Goal: Find specific page/section: Find specific page/section

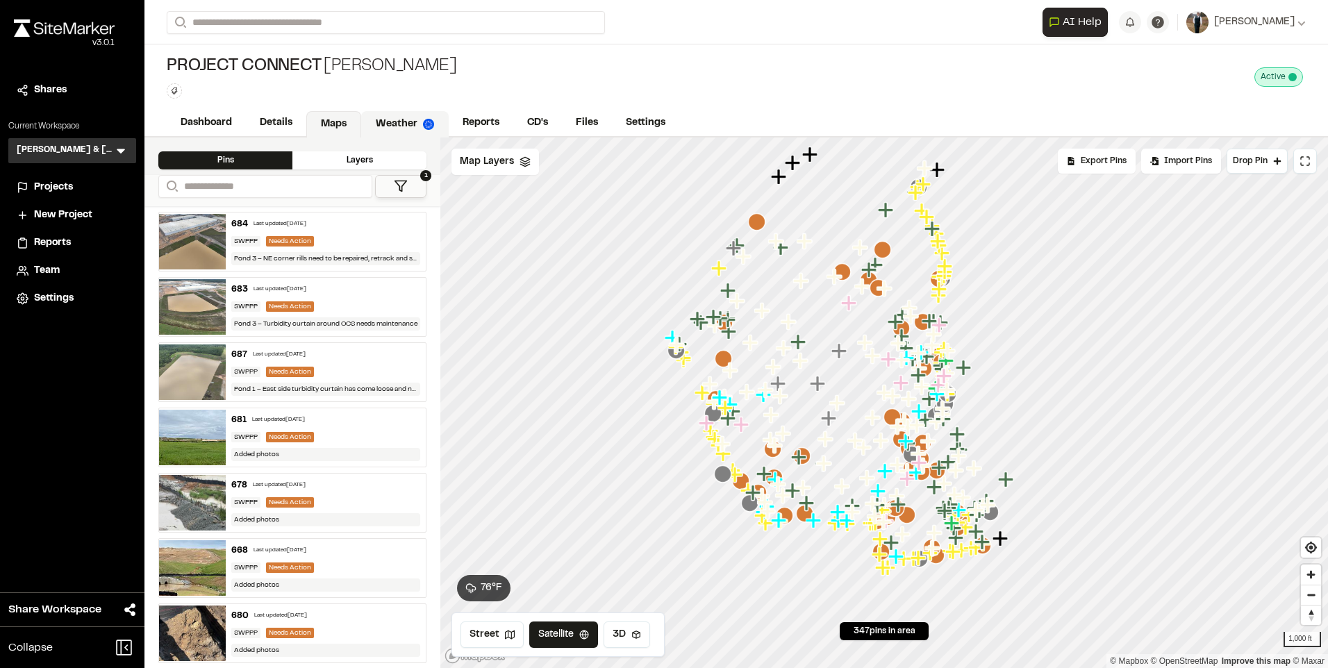
click at [405, 125] on link "Weather" at bounding box center [405, 124] width 88 height 26
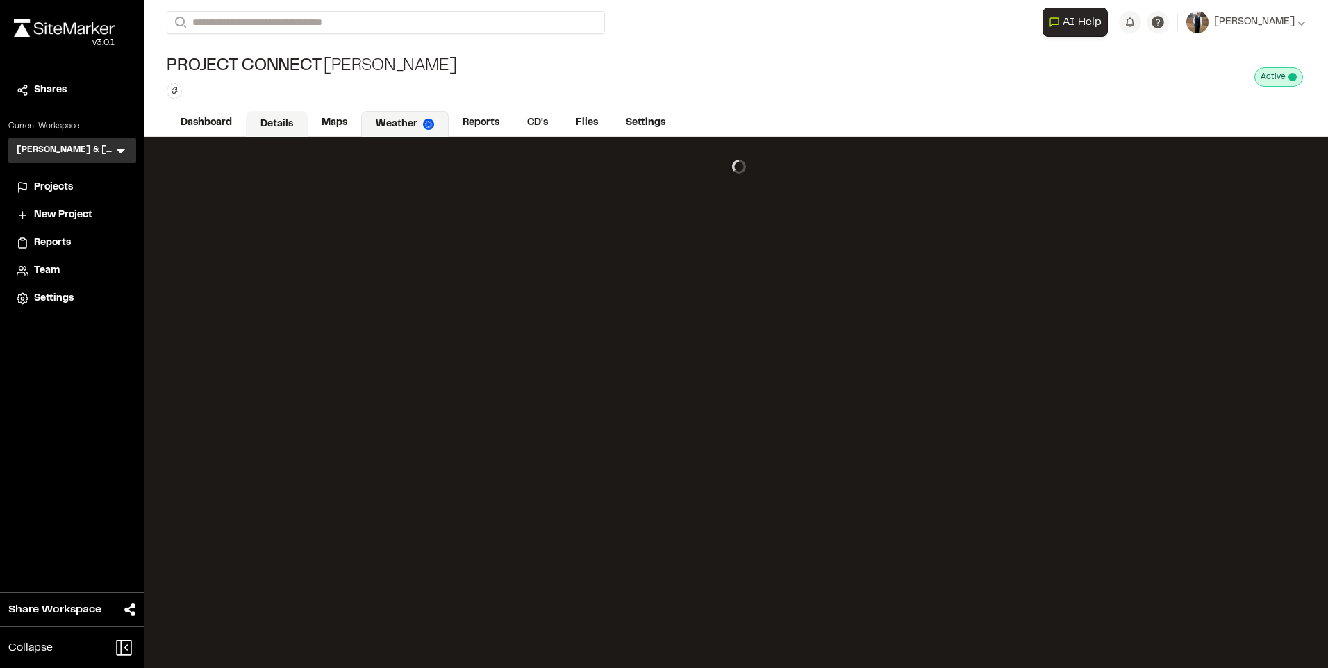
click at [274, 118] on link "Details" at bounding box center [277, 124] width 62 height 26
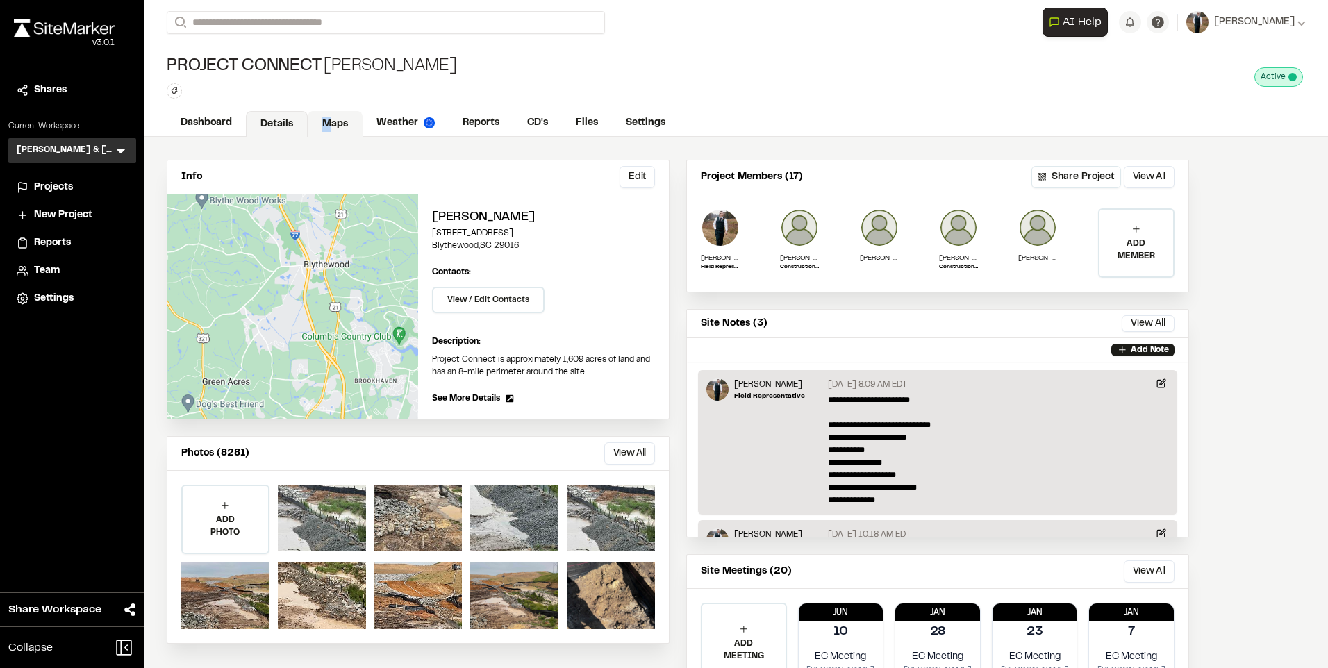
click at [326, 123] on link "Maps" at bounding box center [335, 124] width 55 height 26
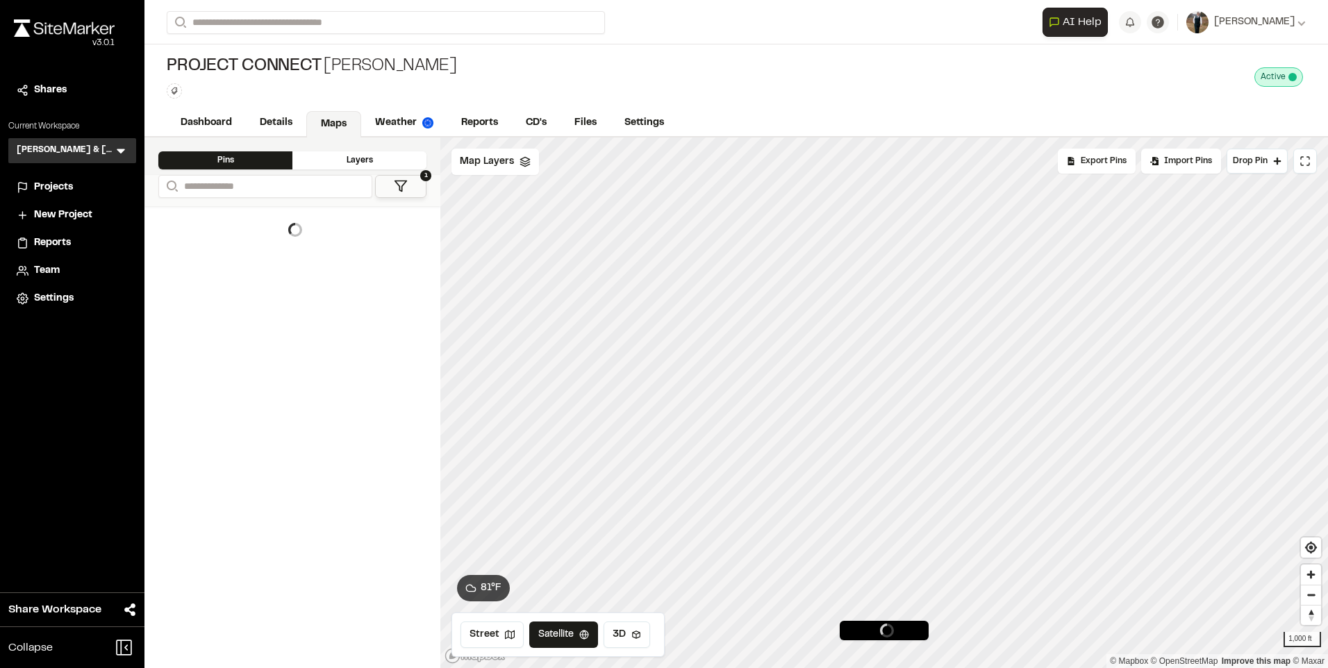
click at [395, 220] on div at bounding box center [292, 230] width 268 height 36
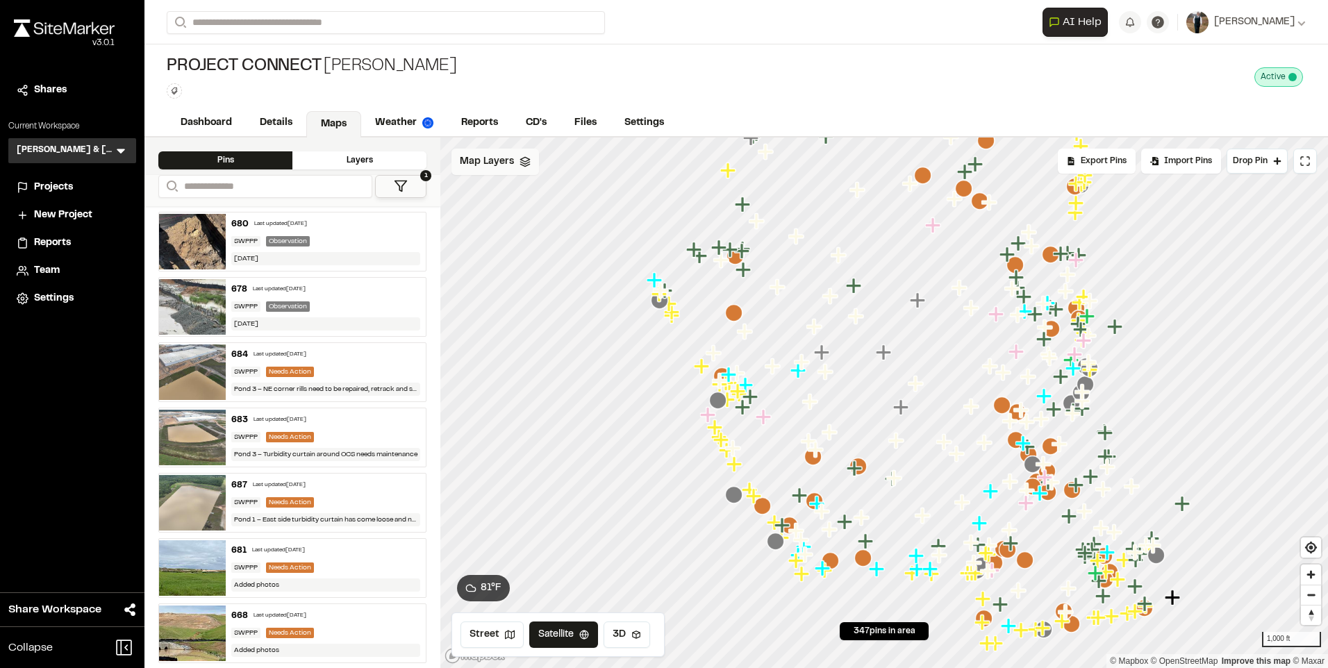
click at [499, 165] on span "Map Layers" at bounding box center [487, 161] width 54 height 15
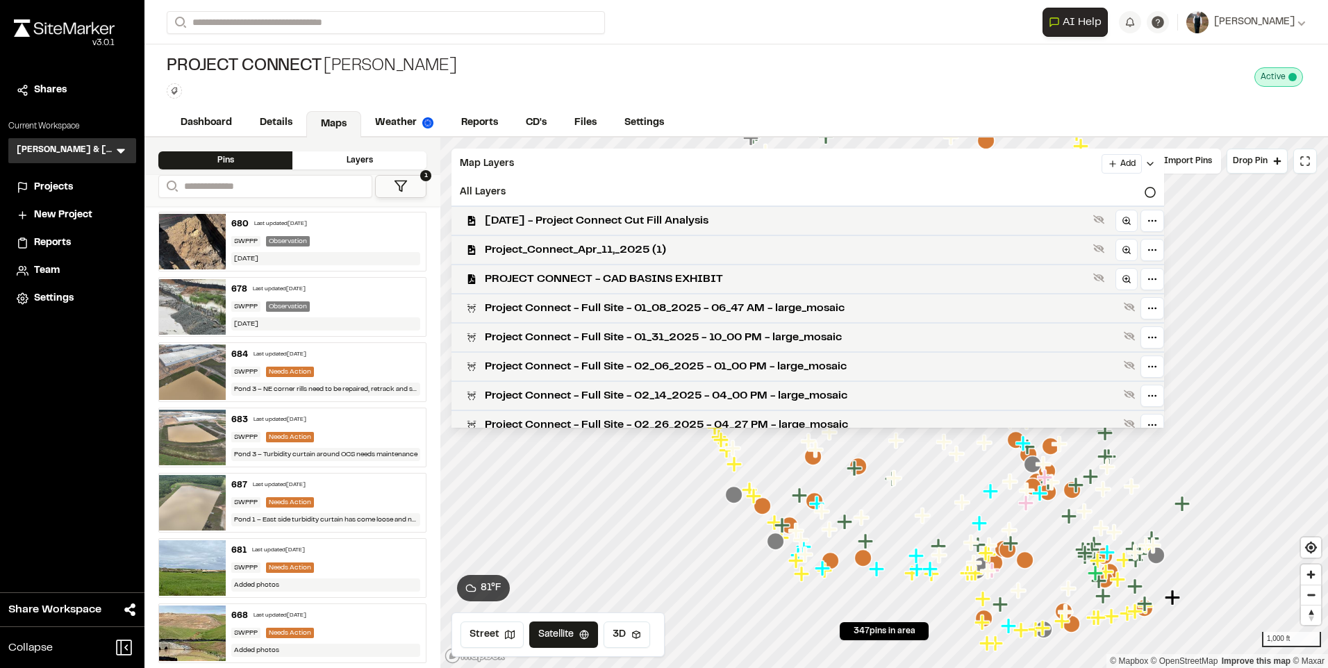
scroll to position [417, 0]
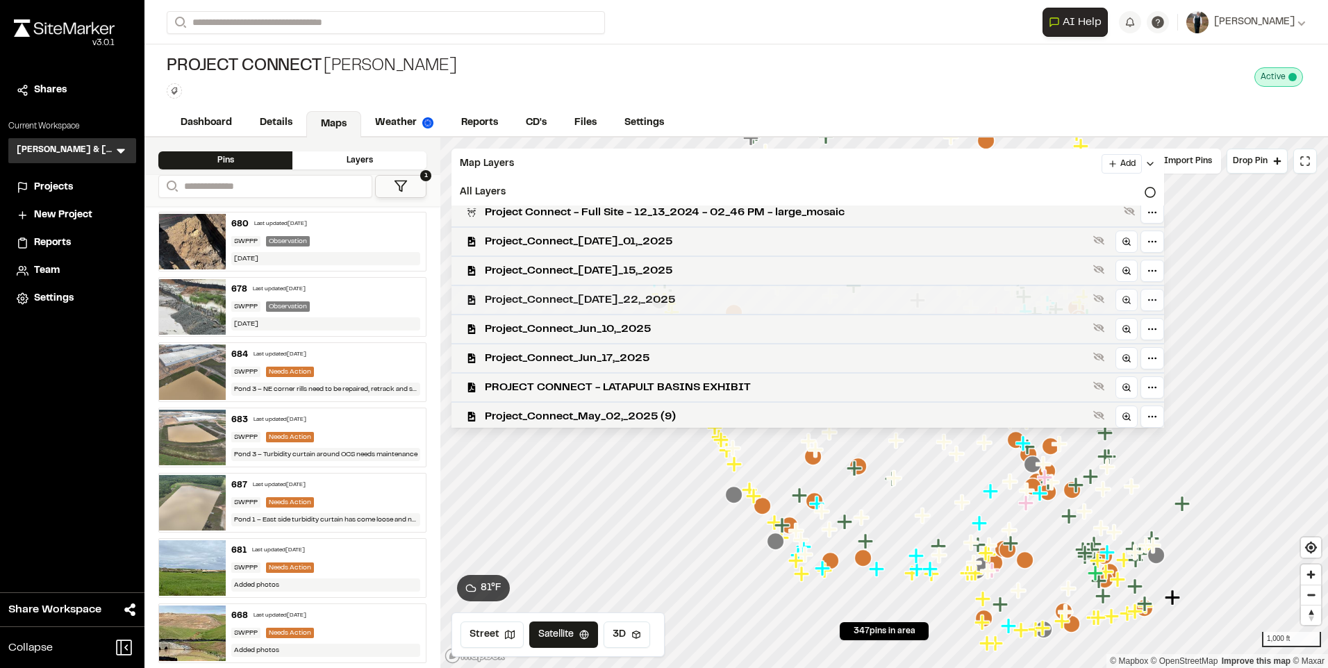
click at [609, 292] on span "Project_Connect_[DATE]_22,_2025" at bounding box center [786, 300] width 603 height 17
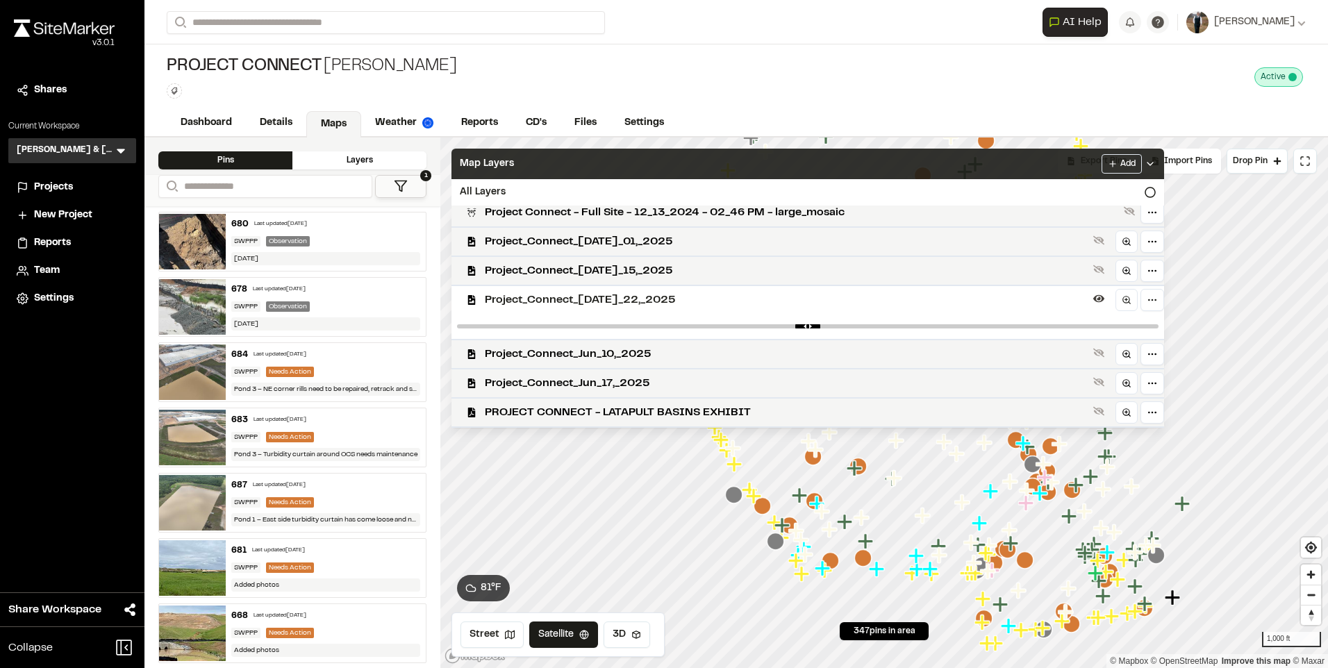
click at [619, 155] on div "Map Layers Add" at bounding box center [808, 164] width 713 height 31
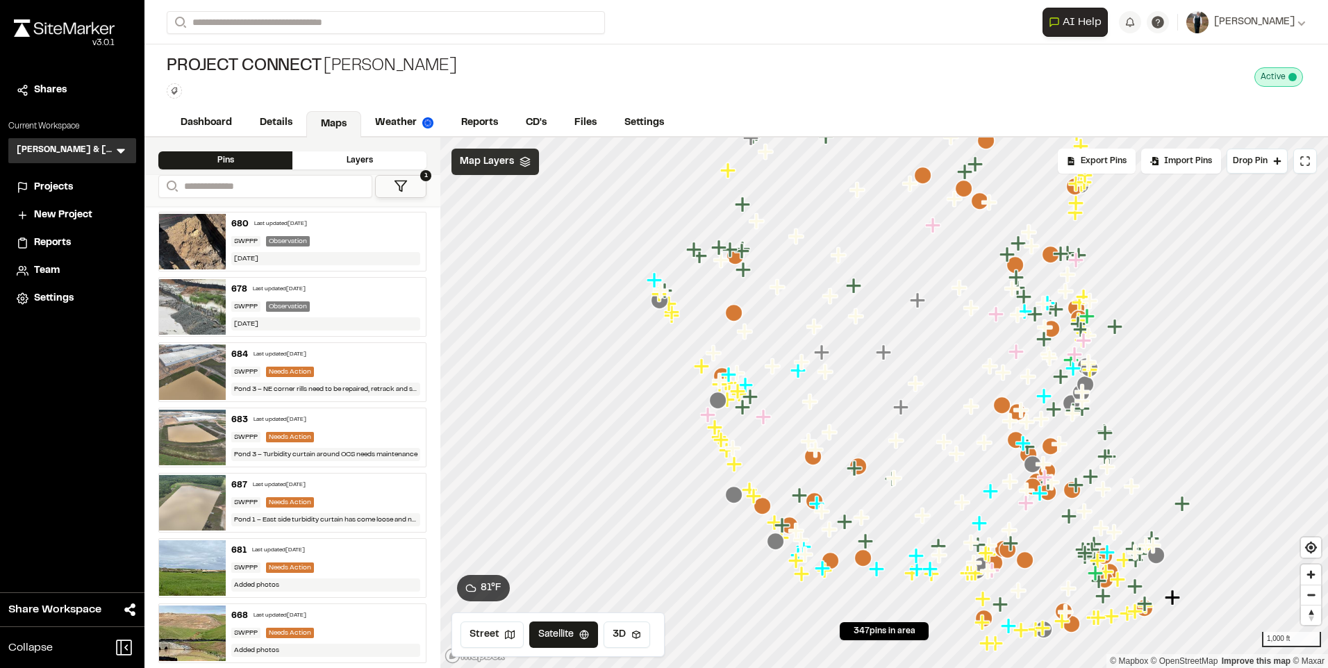
scroll to position [0, 0]
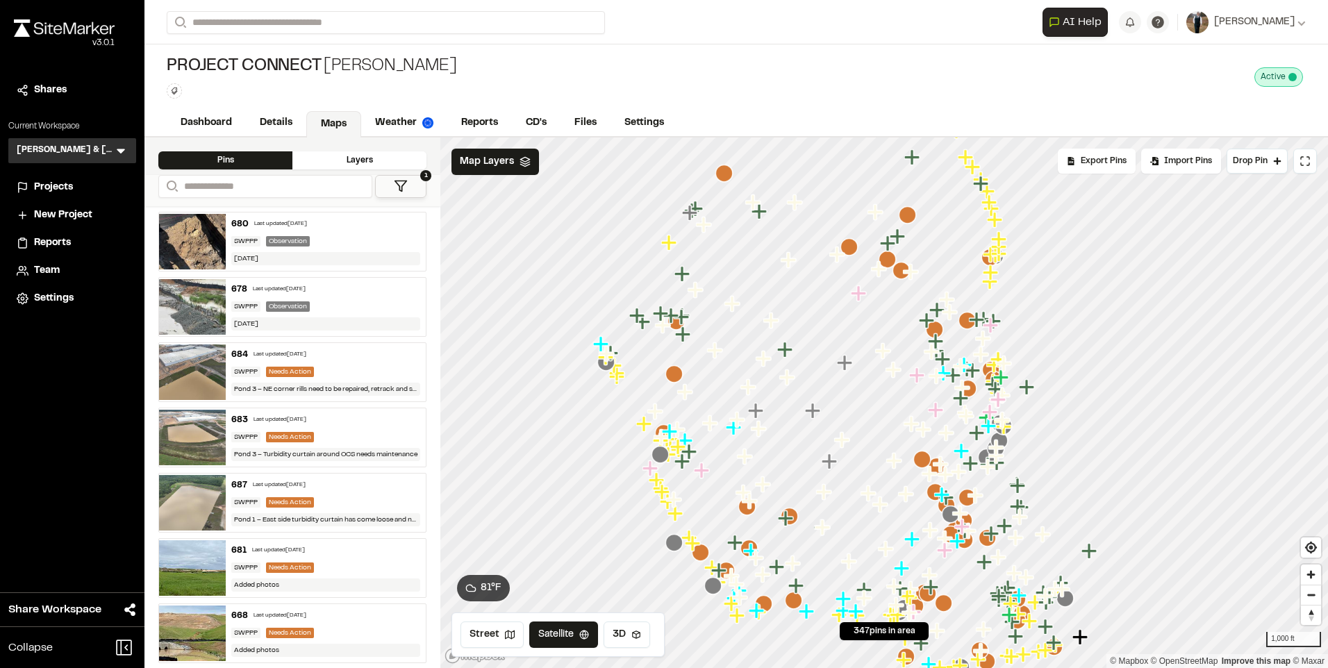
drag, startPoint x: 861, startPoint y: 422, endPoint x: 836, endPoint y: 436, distance: 28.3
click at [843, 436] on icon "Map marker" at bounding box center [843, 440] width 18 height 18
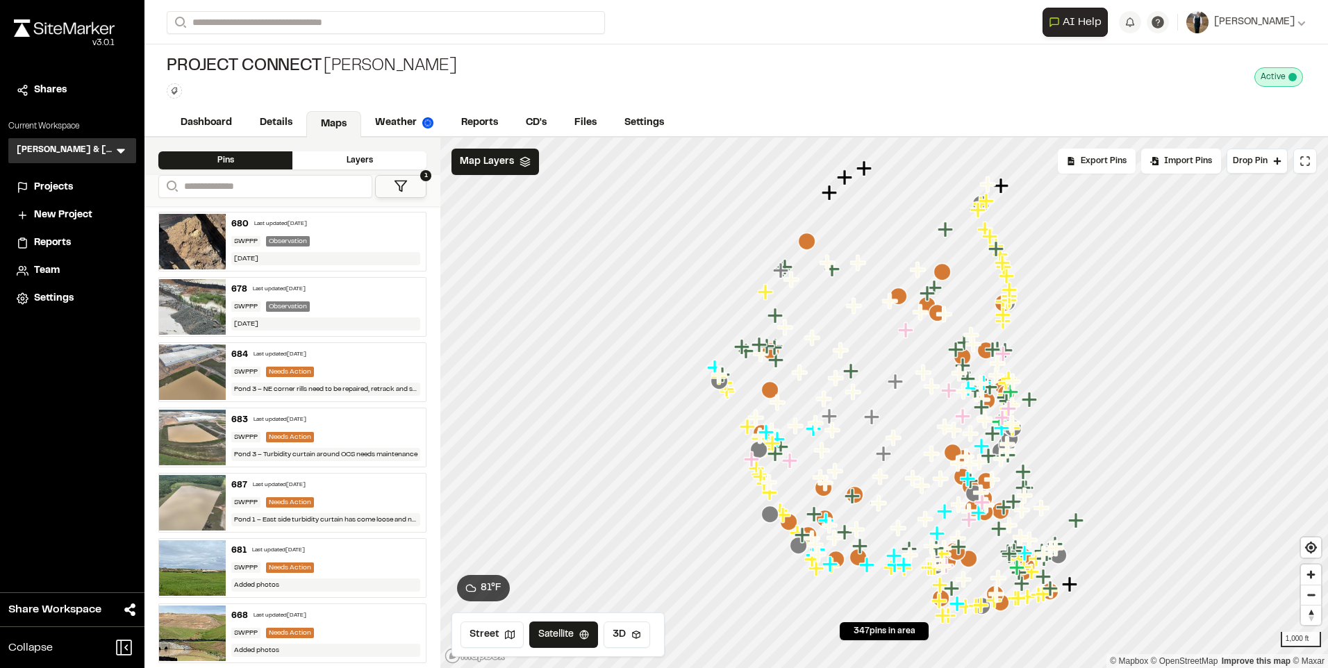
drag, startPoint x: 920, startPoint y: 475, endPoint x: 936, endPoint y: 463, distance: 20.4
click at [936, 463] on icon "Map marker" at bounding box center [933, 454] width 18 height 18
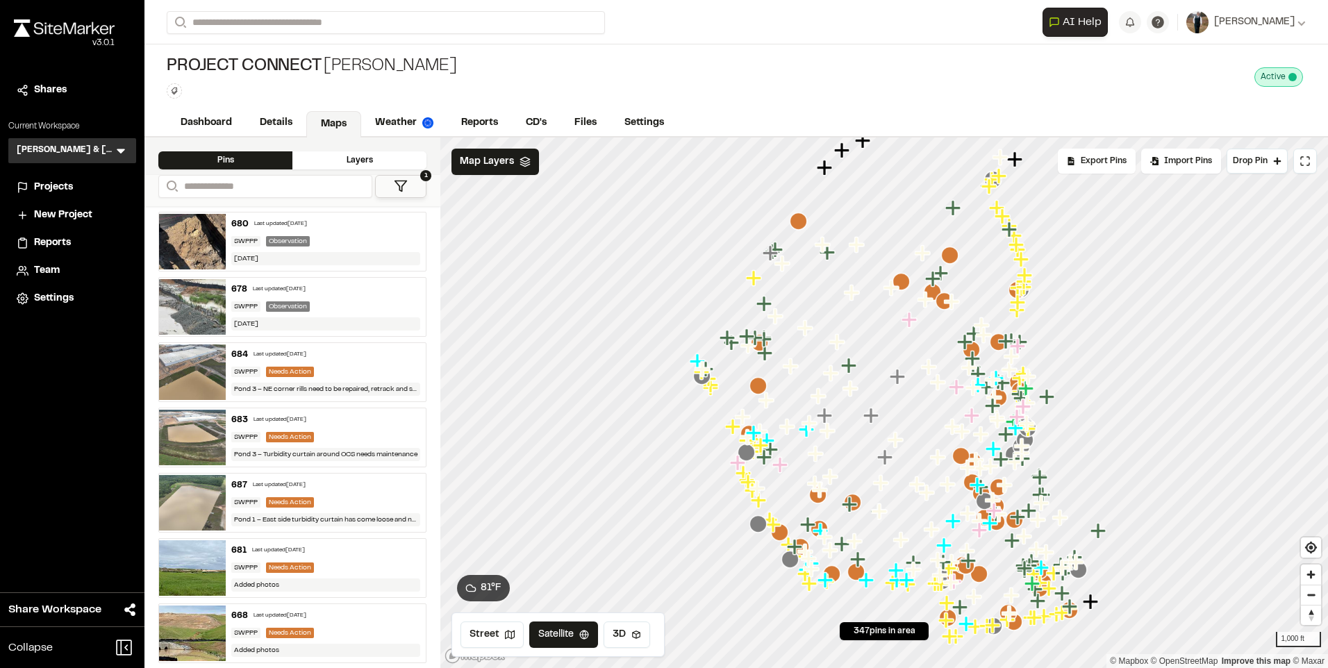
drag, startPoint x: 933, startPoint y: 449, endPoint x: 941, endPoint y: 455, distance: 10.0
click at [941, 455] on icon "Map marker" at bounding box center [937, 456] width 15 height 15
